Goal: Information Seeking & Learning: Learn about a topic

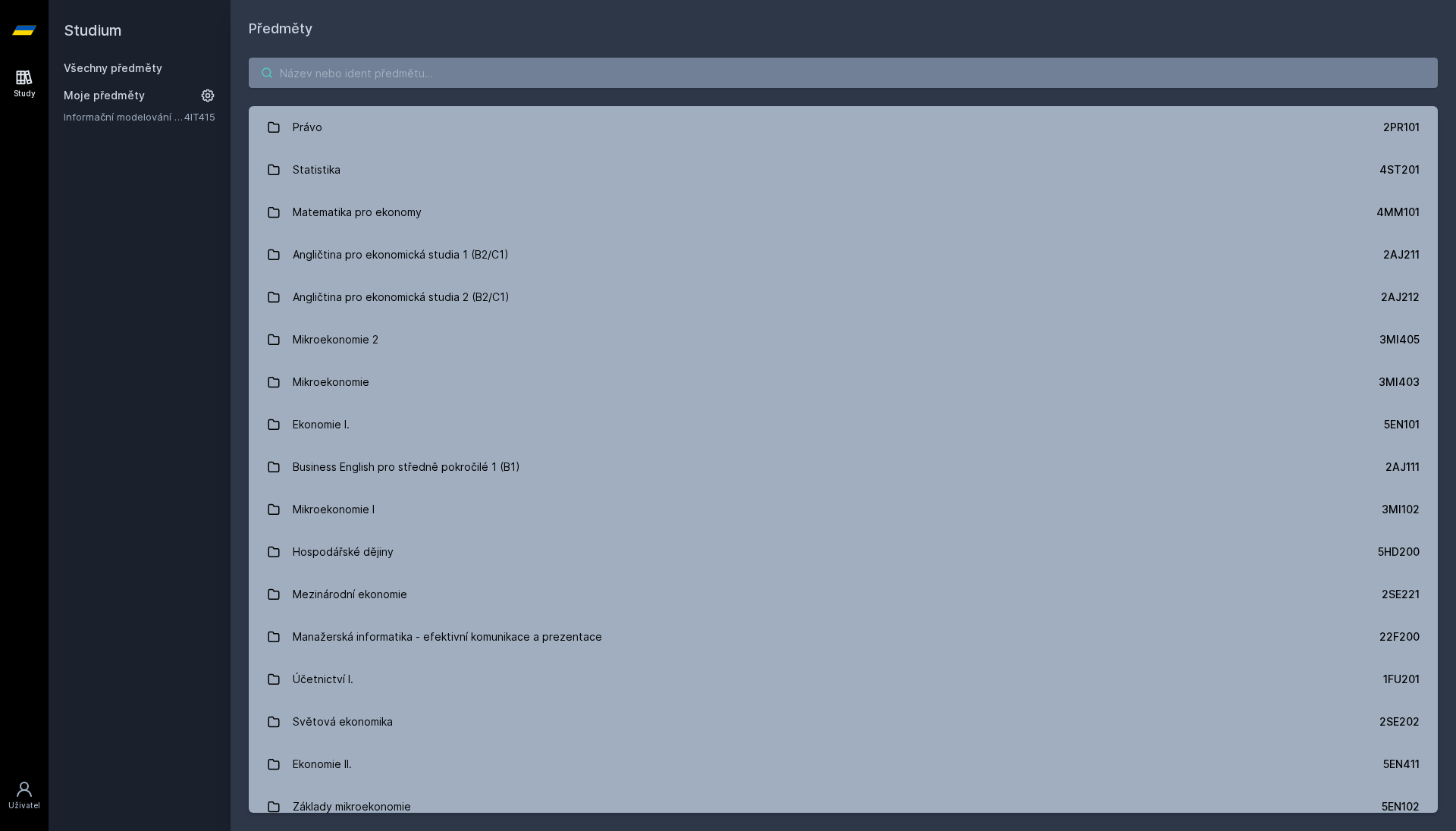
click at [301, 73] on input "search" at bounding box center [843, 72] width 1189 height 30
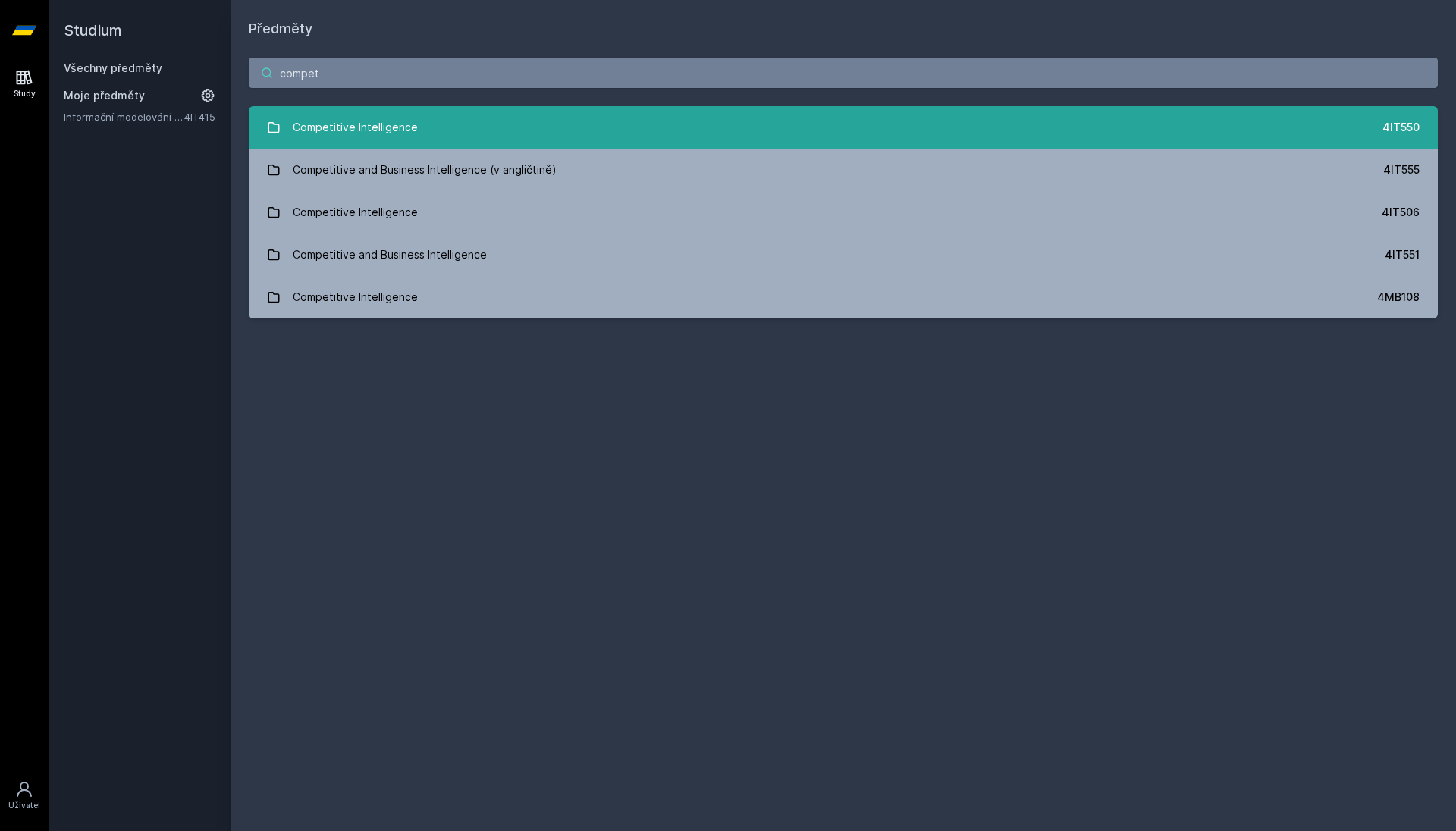
type input "compet"
click at [362, 117] on div "Competitive Intelligence" at bounding box center [355, 127] width 125 height 30
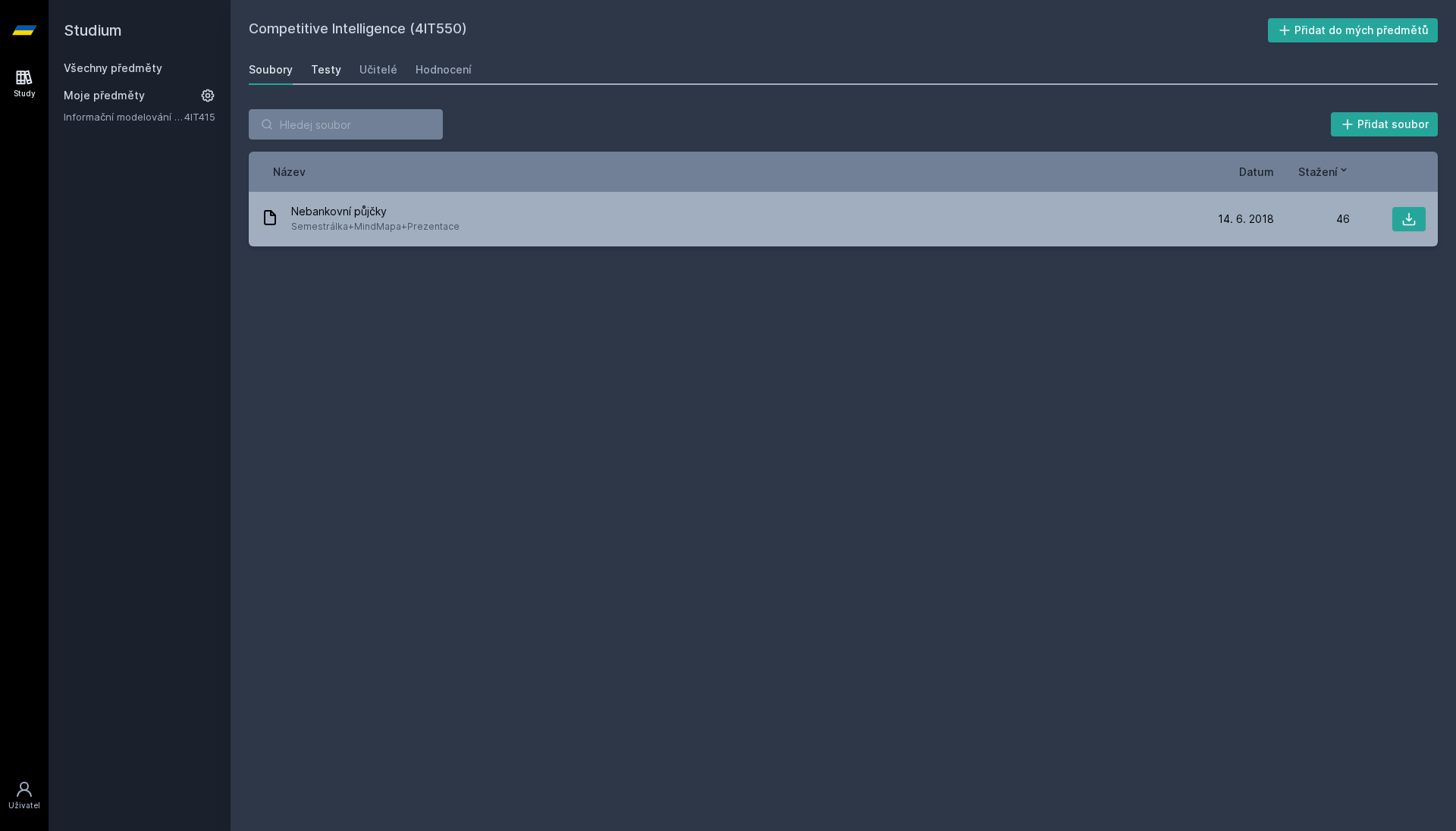
click at [327, 74] on div "Testy" at bounding box center [325, 70] width 30 height 15
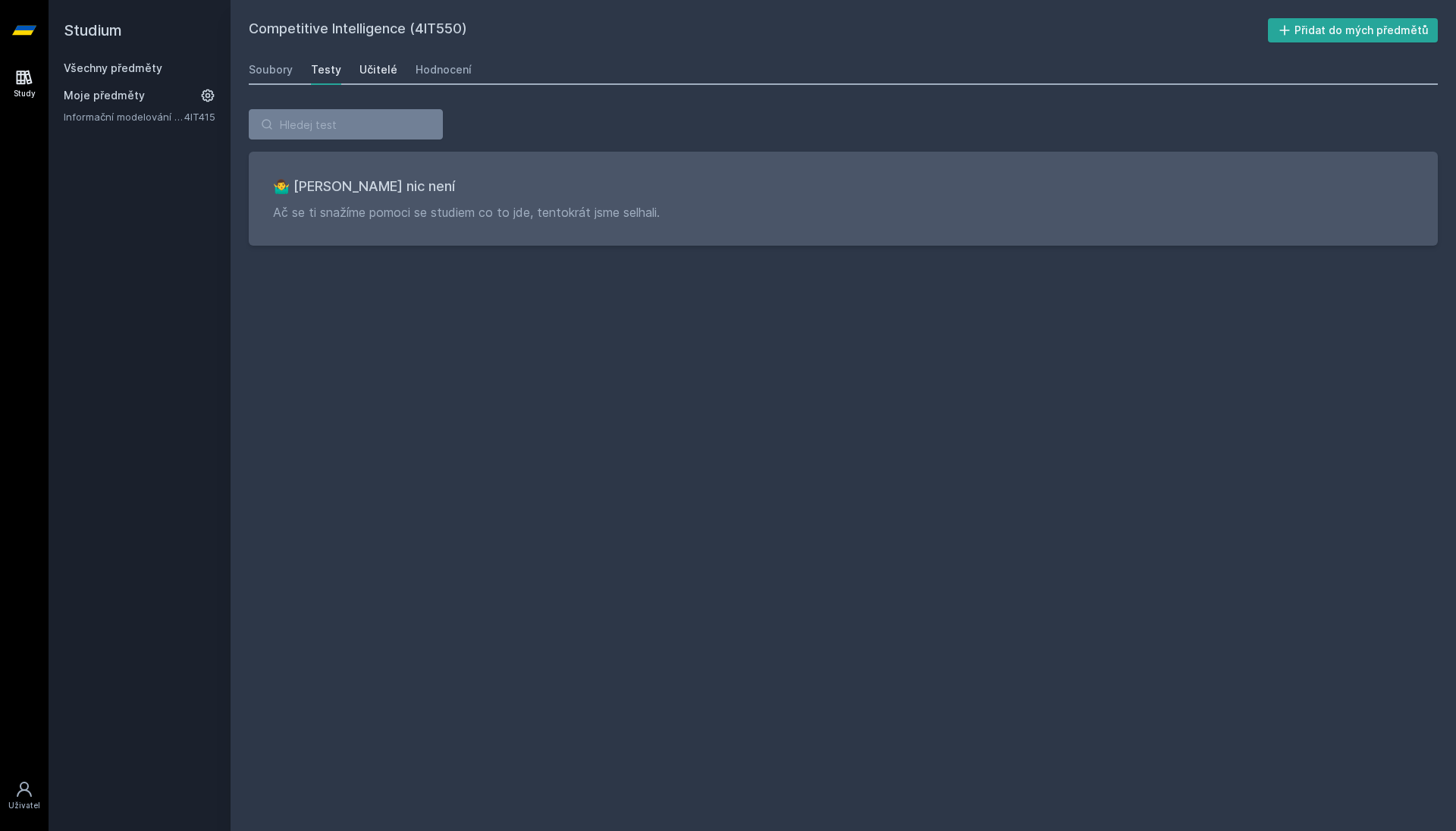
click at [383, 67] on div "Učitelé" at bounding box center [378, 70] width 38 height 15
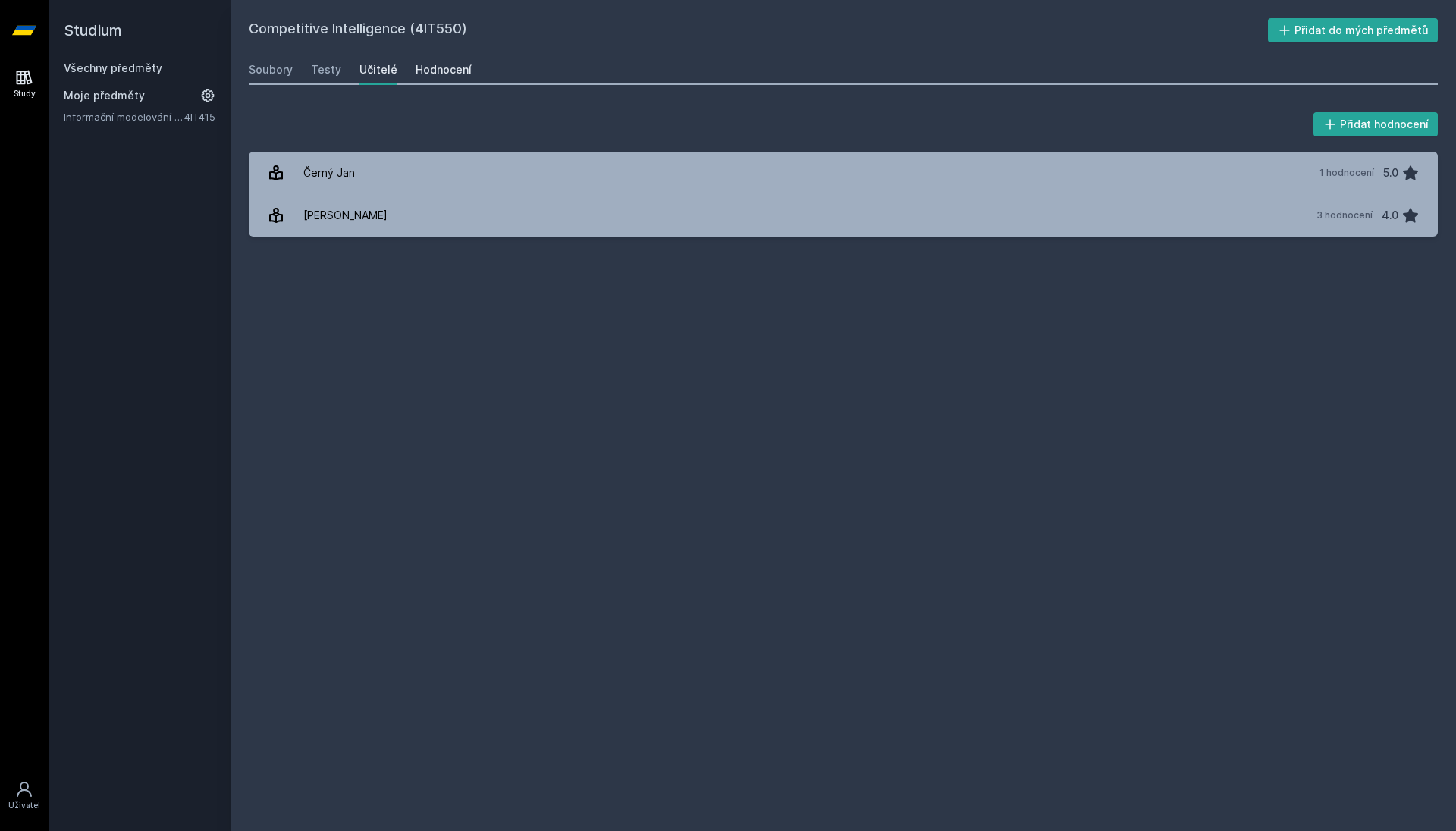
click at [422, 70] on div "Hodnocení" at bounding box center [444, 70] width 56 height 15
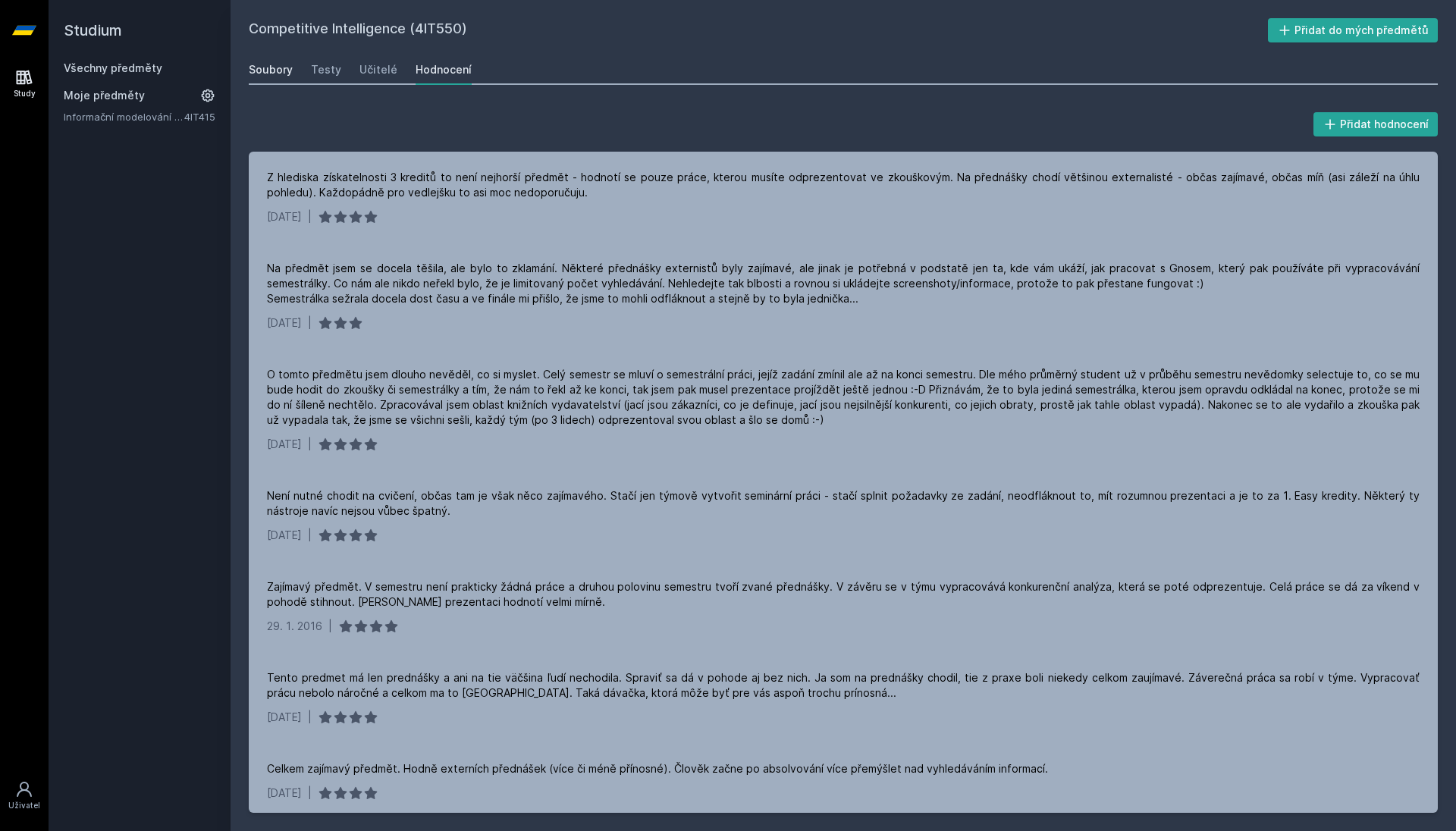
click at [278, 71] on div "Soubory" at bounding box center [270, 70] width 44 height 15
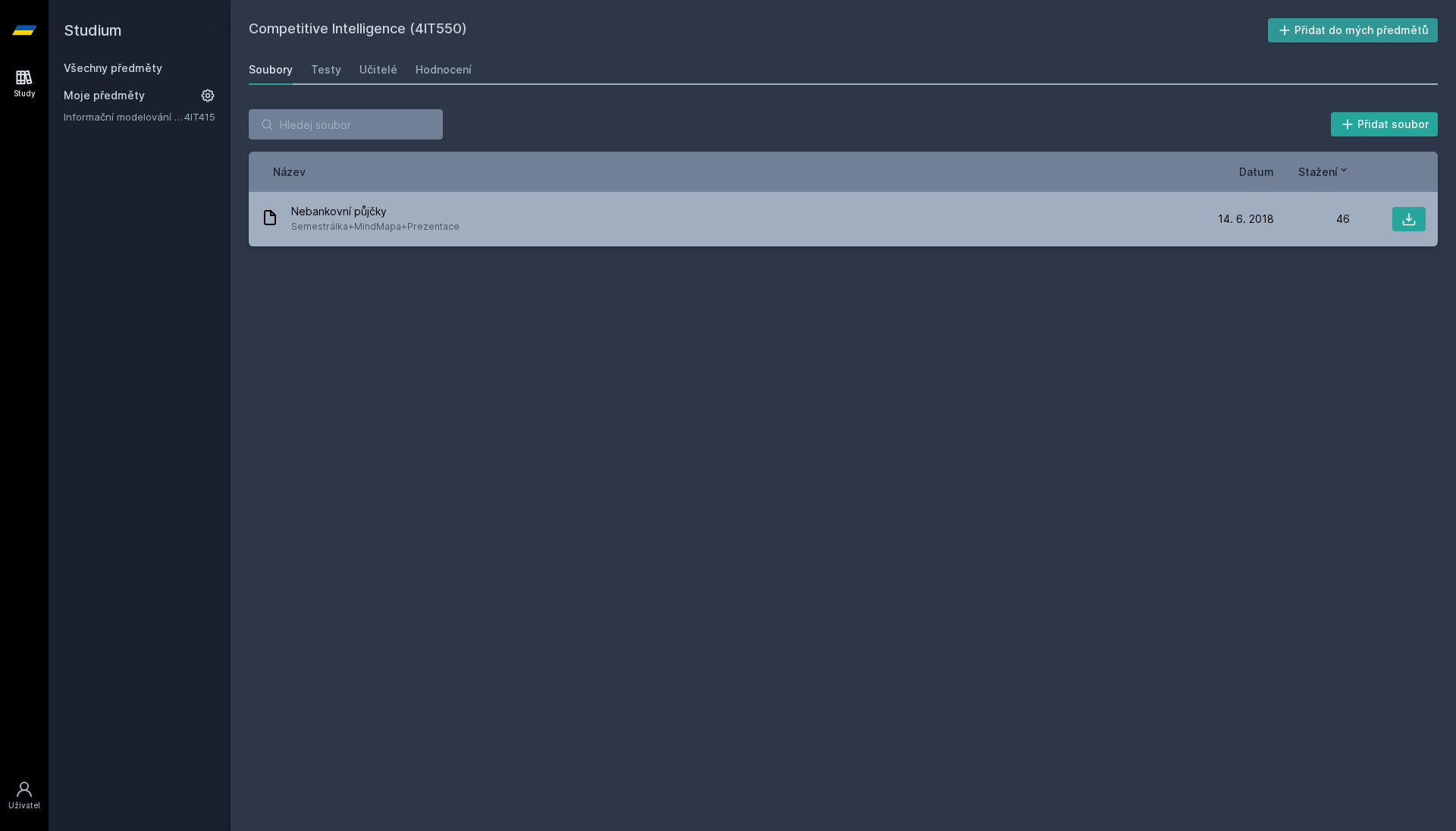
click at [1342, 37] on button "Přidat do mých předmětů" at bounding box center [1353, 30] width 171 height 24
click at [136, 78] on div "Všechny předměty Moje předměty Competitive Intelligence 4IT550 Informační model…" at bounding box center [139, 103] width 151 height 85
click at [135, 70] on link "Všechny předměty" at bounding box center [113, 68] width 99 height 13
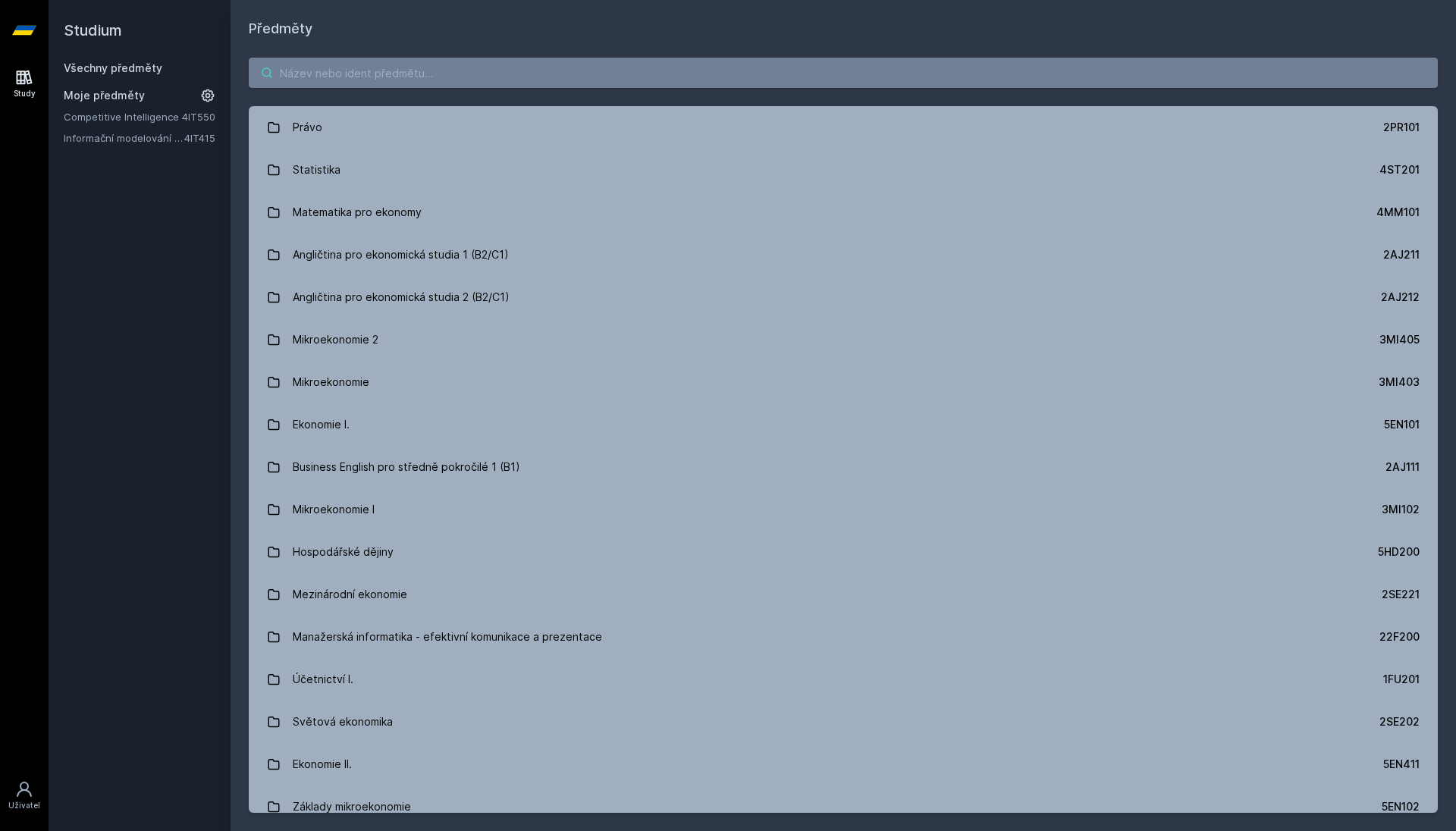
click at [350, 74] on input "search" at bounding box center [843, 72] width 1189 height 30
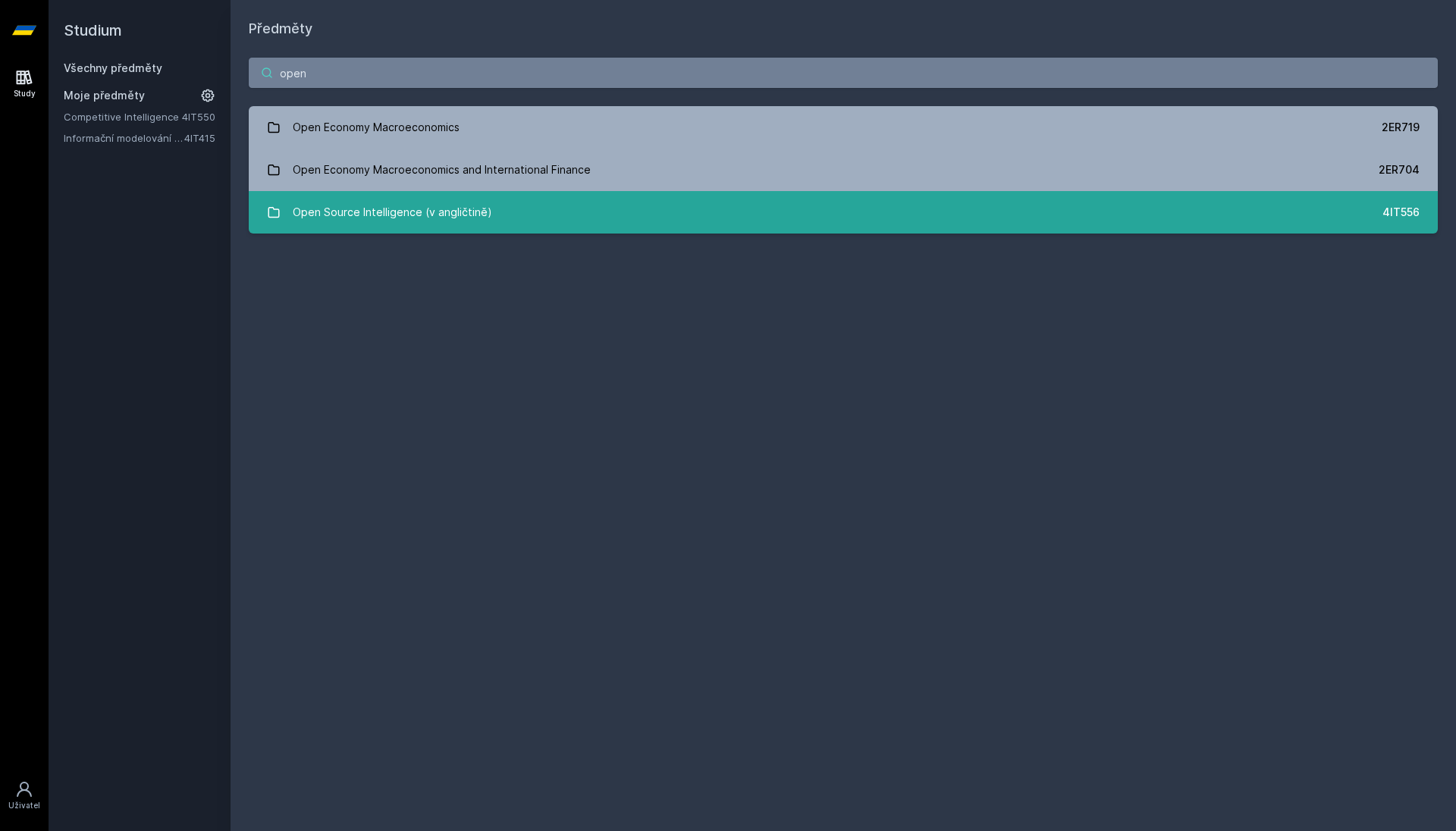
type input "open"
click at [403, 211] on div "Open Source Intelligence (v angličtině)" at bounding box center [393, 212] width 199 height 30
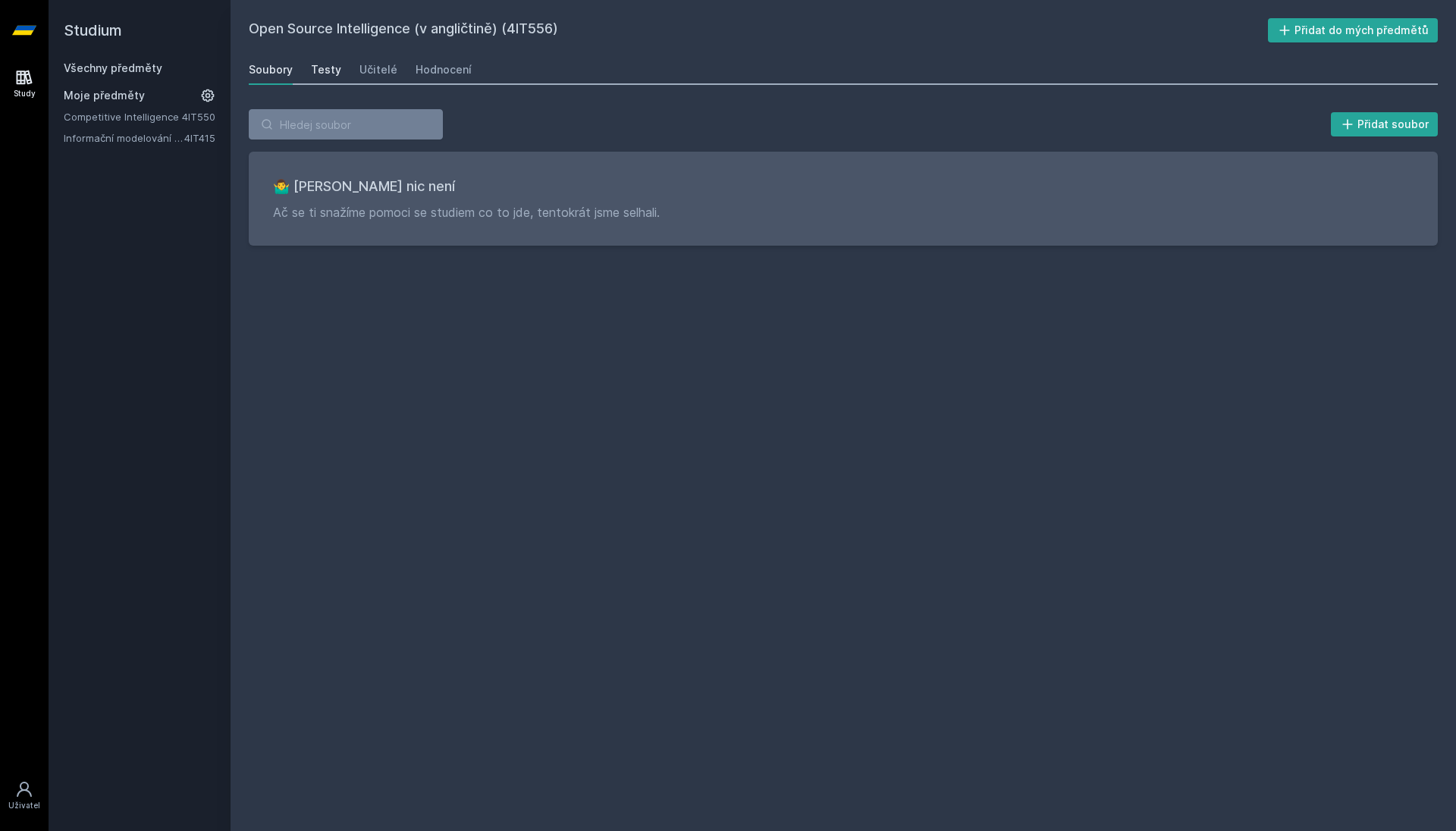
click at [327, 81] on link "Testy" at bounding box center [325, 69] width 30 height 30
click at [353, 78] on div "Soubory Testy Učitelé Hodnocení" at bounding box center [843, 69] width 1189 height 30
click at [383, 74] on div "Učitelé" at bounding box center [378, 70] width 38 height 15
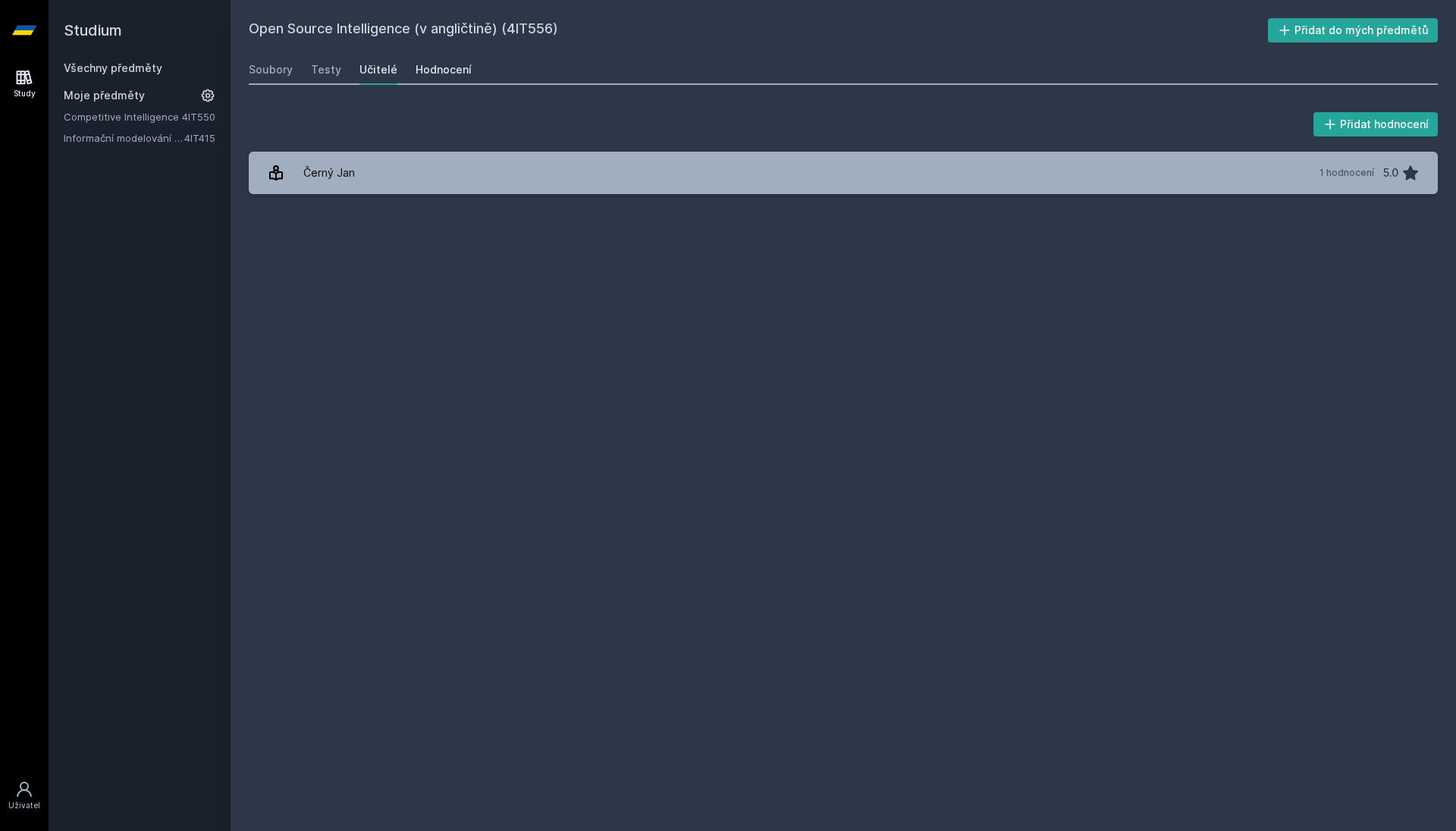
click at [428, 74] on div "Hodnocení" at bounding box center [444, 70] width 56 height 15
